Goal: Information Seeking & Learning: Learn about a topic

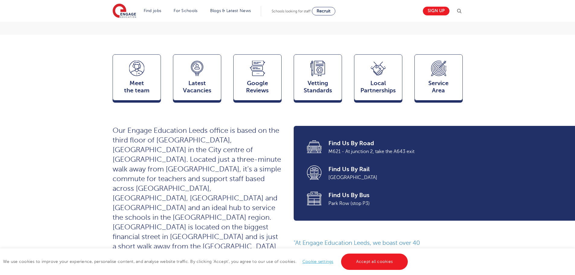
scroll to position [151, 0]
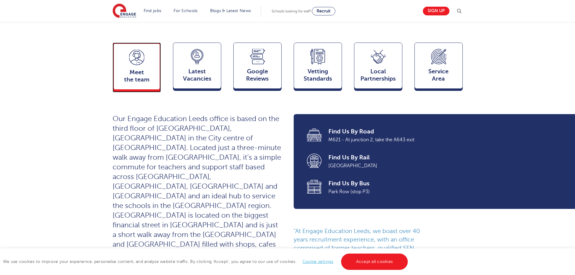
click at [141, 55] on div "Meet the team Team" at bounding box center [137, 66] width 48 height 47
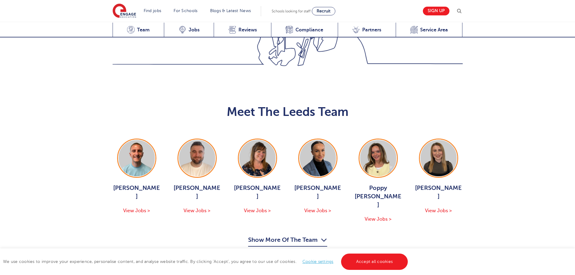
scroll to position [629, 0]
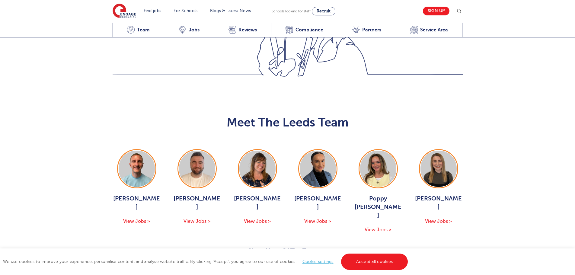
click at [324, 246] on icon "button" at bounding box center [324, 251] width 6 height 10
click at [142, 218] on span "View Jobs >" at bounding box center [136, 220] width 27 height 5
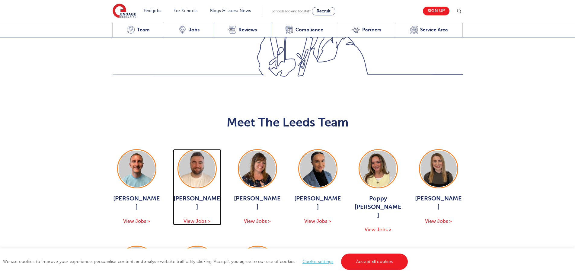
click at [201, 218] on span "View Jobs >" at bounding box center [196, 220] width 27 height 5
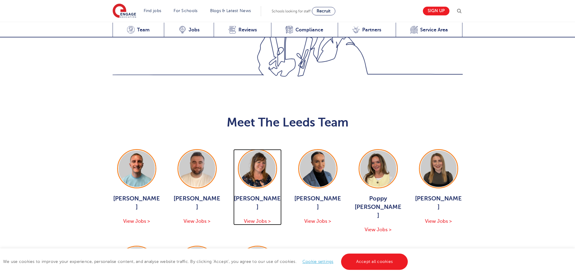
click at [261, 218] on span "View Jobs >" at bounding box center [257, 220] width 27 height 5
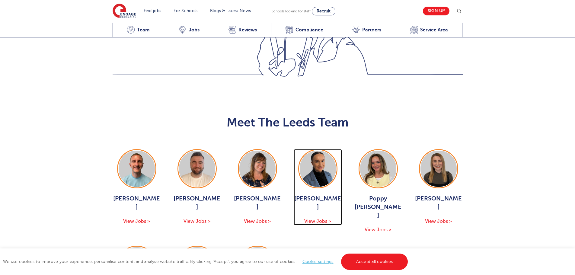
click at [322, 218] on span "View Jobs >" at bounding box center [317, 220] width 27 height 5
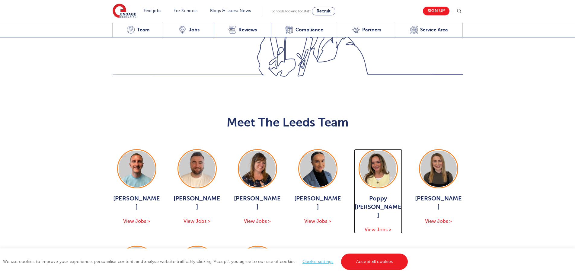
click at [387, 227] on span "View Jobs >" at bounding box center [377, 229] width 27 height 5
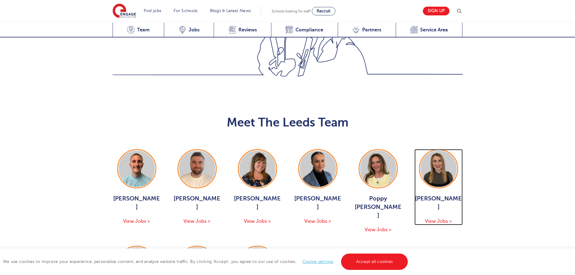
click at [443, 218] on span "View Jobs >" at bounding box center [438, 220] width 27 height 5
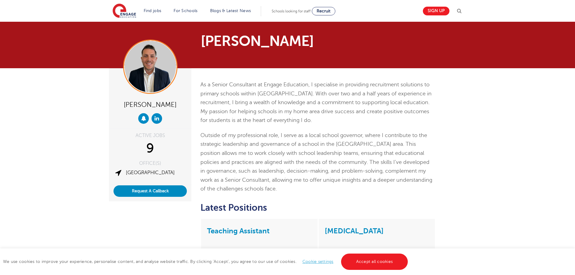
scroll to position [90, 0]
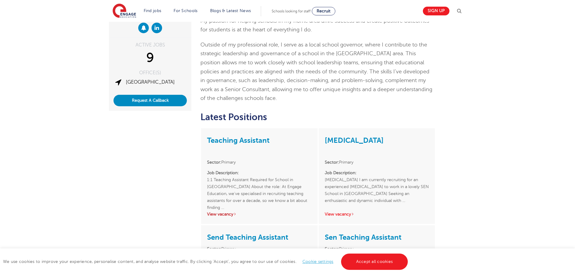
click at [217, 212] on link "View vacancy" at bounding box center [222, 214] width 30 height 5
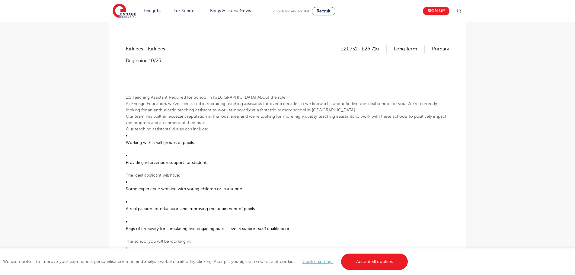
scroll to position [121, 0]
